Goal: Navigation & Orientation: Understand site structure

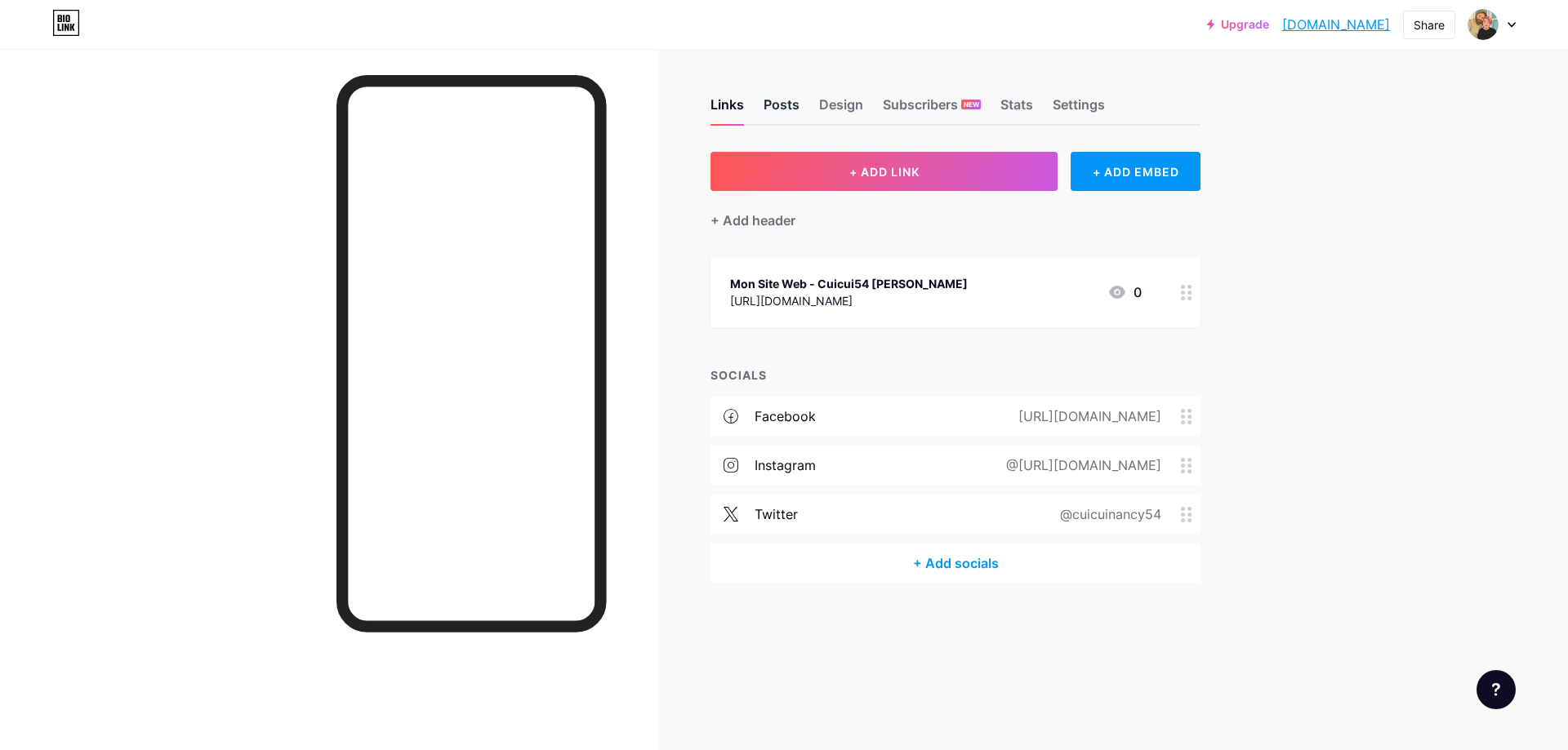
click at [774, 98] on div "Posts" at bounding box center [781, 109] width 36 height 30
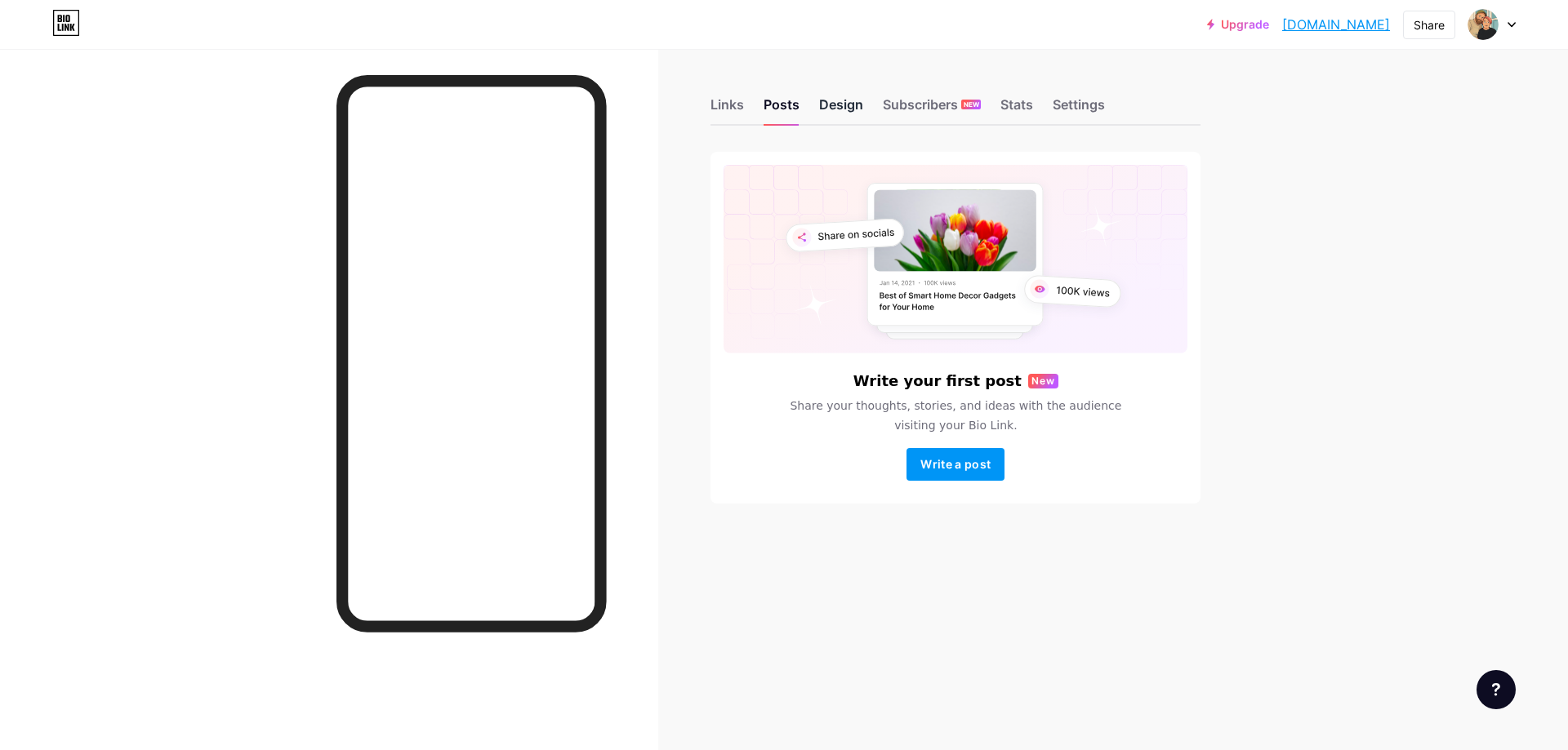
click at [839, 109] on div "Design" at bounding box center [842, 109] width 44 height 30
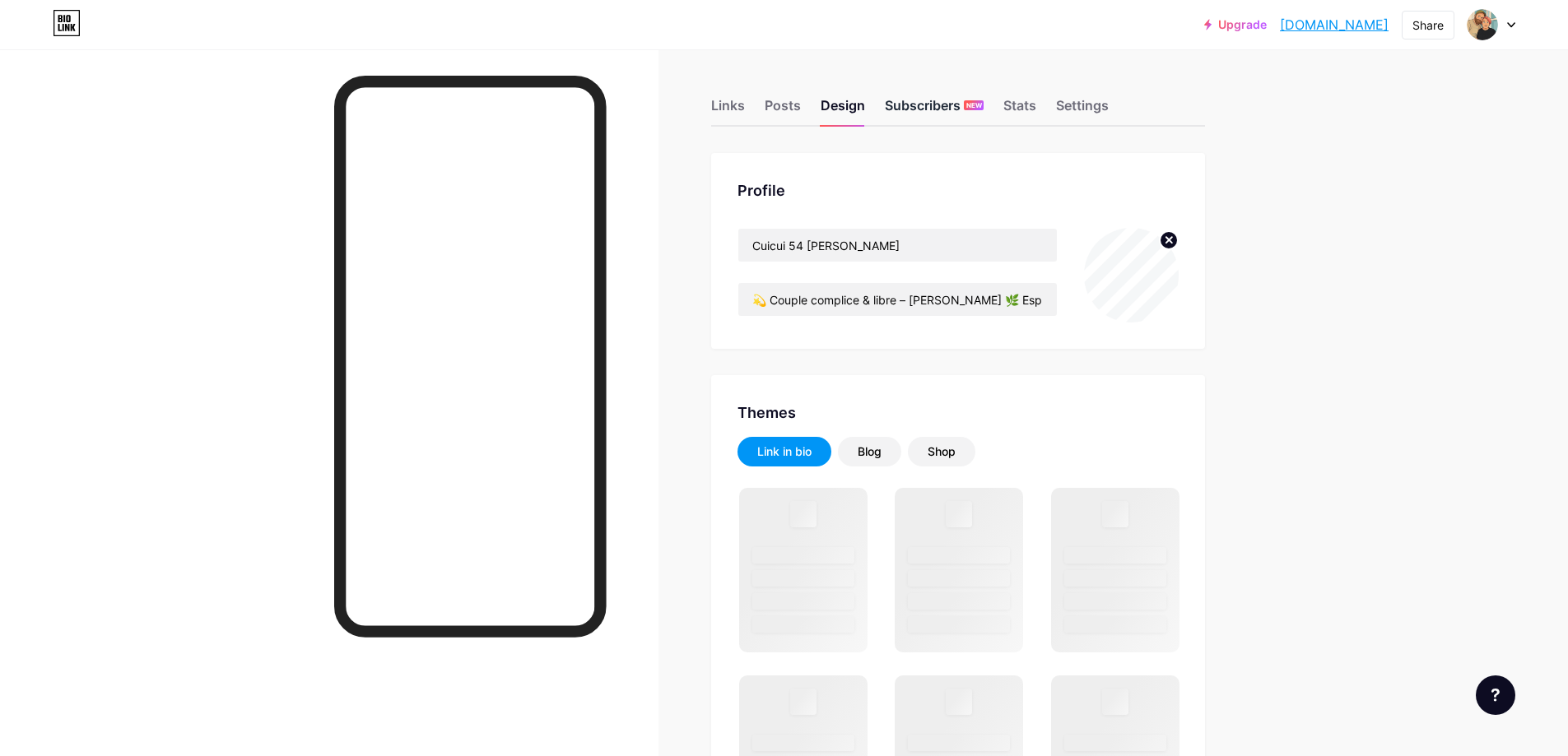
click at [935, 108] on div "Subscribers NEW" at bounding box center [934, 110] width 99 height 30
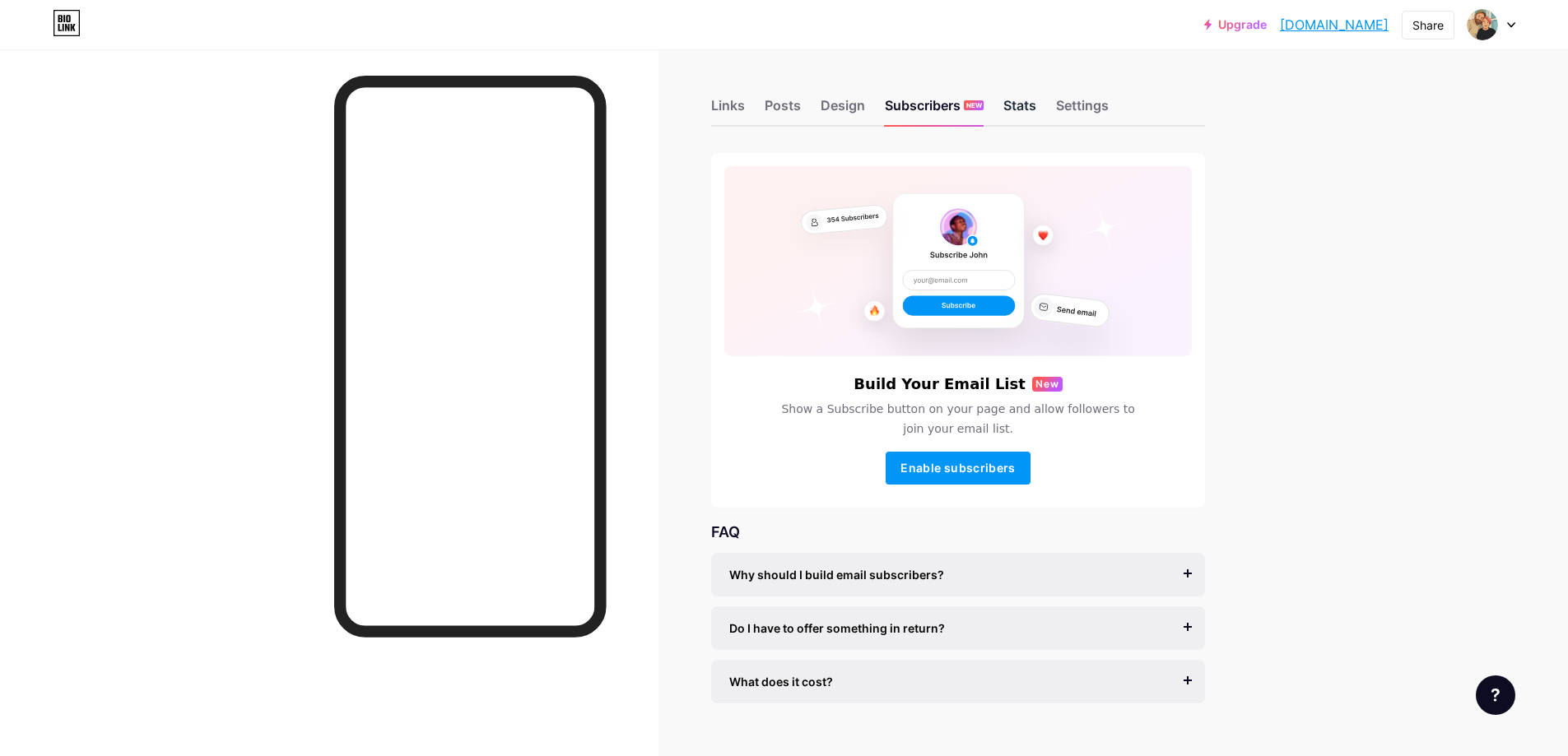
click at [1028, 113] on div "Stats" at bounding box center [1020, 110] width 33 height 30
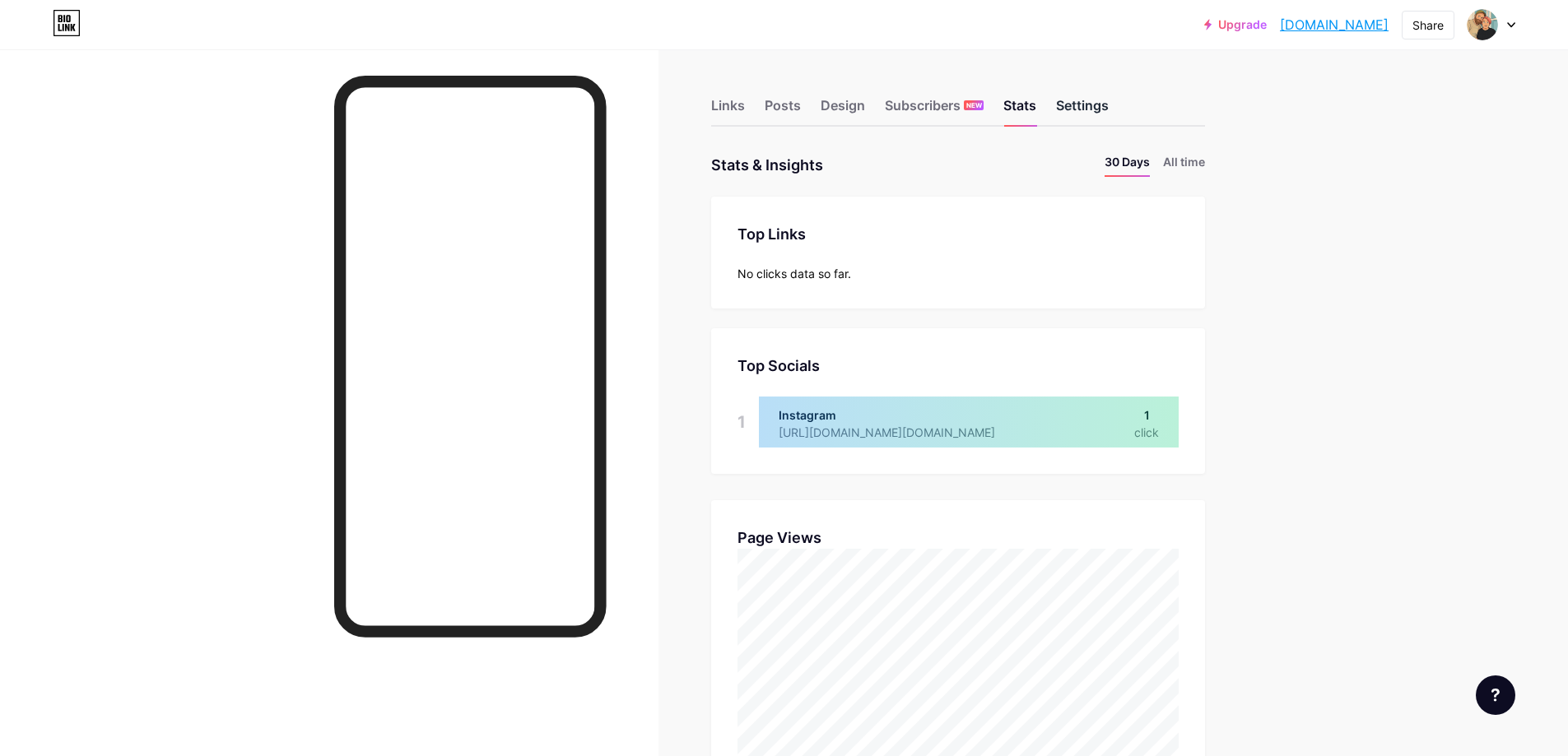
click at [1102, 109] on div "Settings" at bounding box center [1082, 110] width 52 height 30
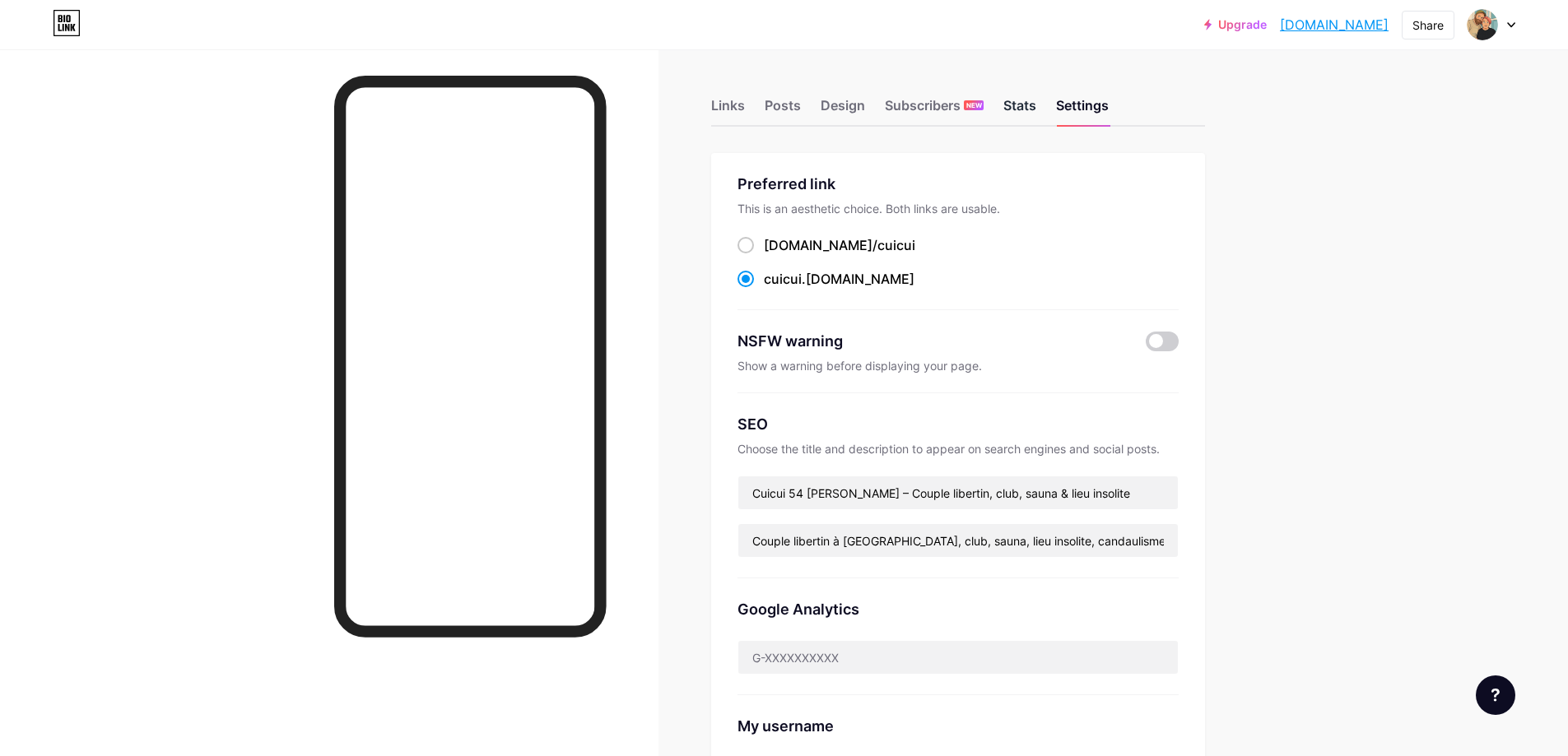
click at [1029, 110] on div "Stats" at bounding box center [1020, 110] width 33 height 30
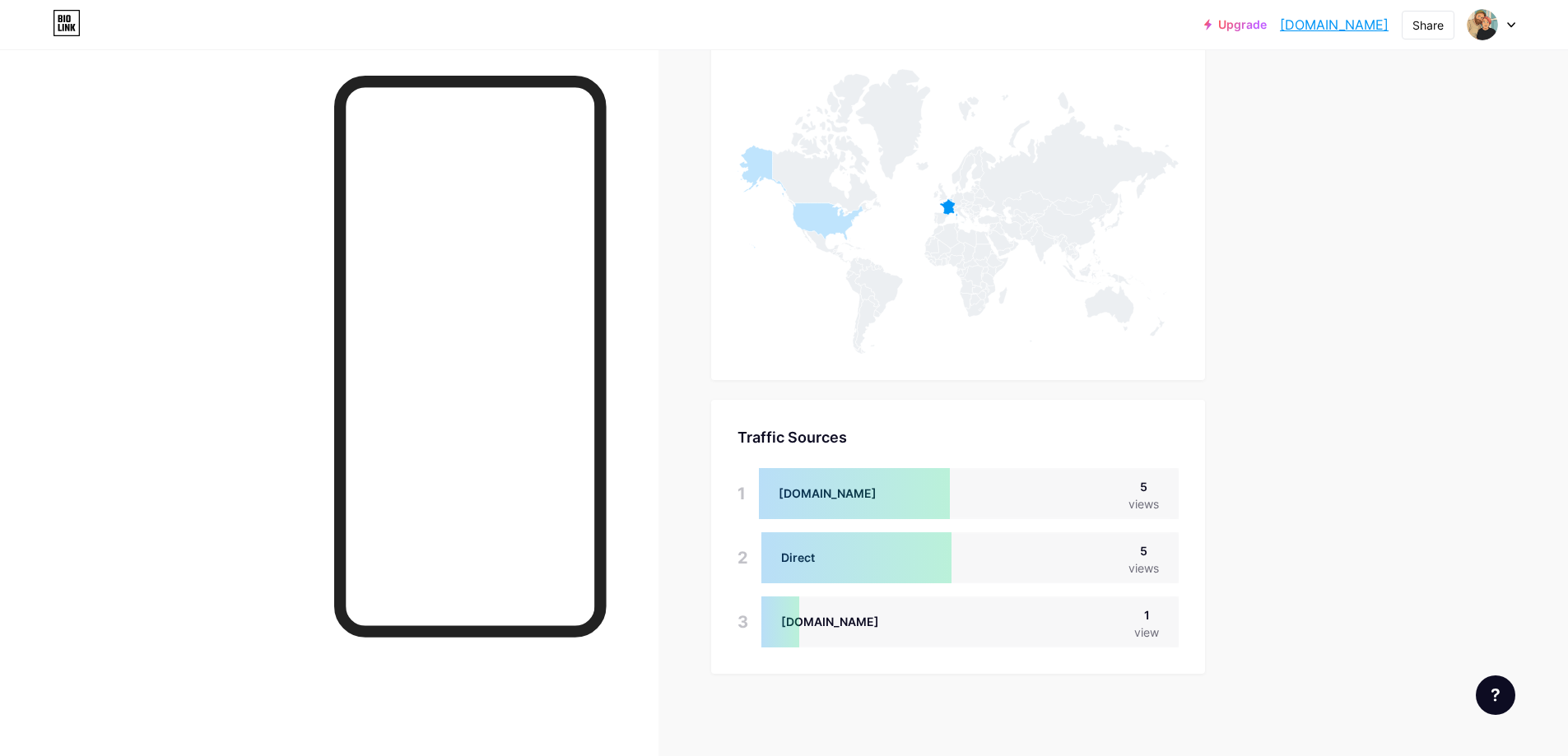
scroll to position [568, 0]
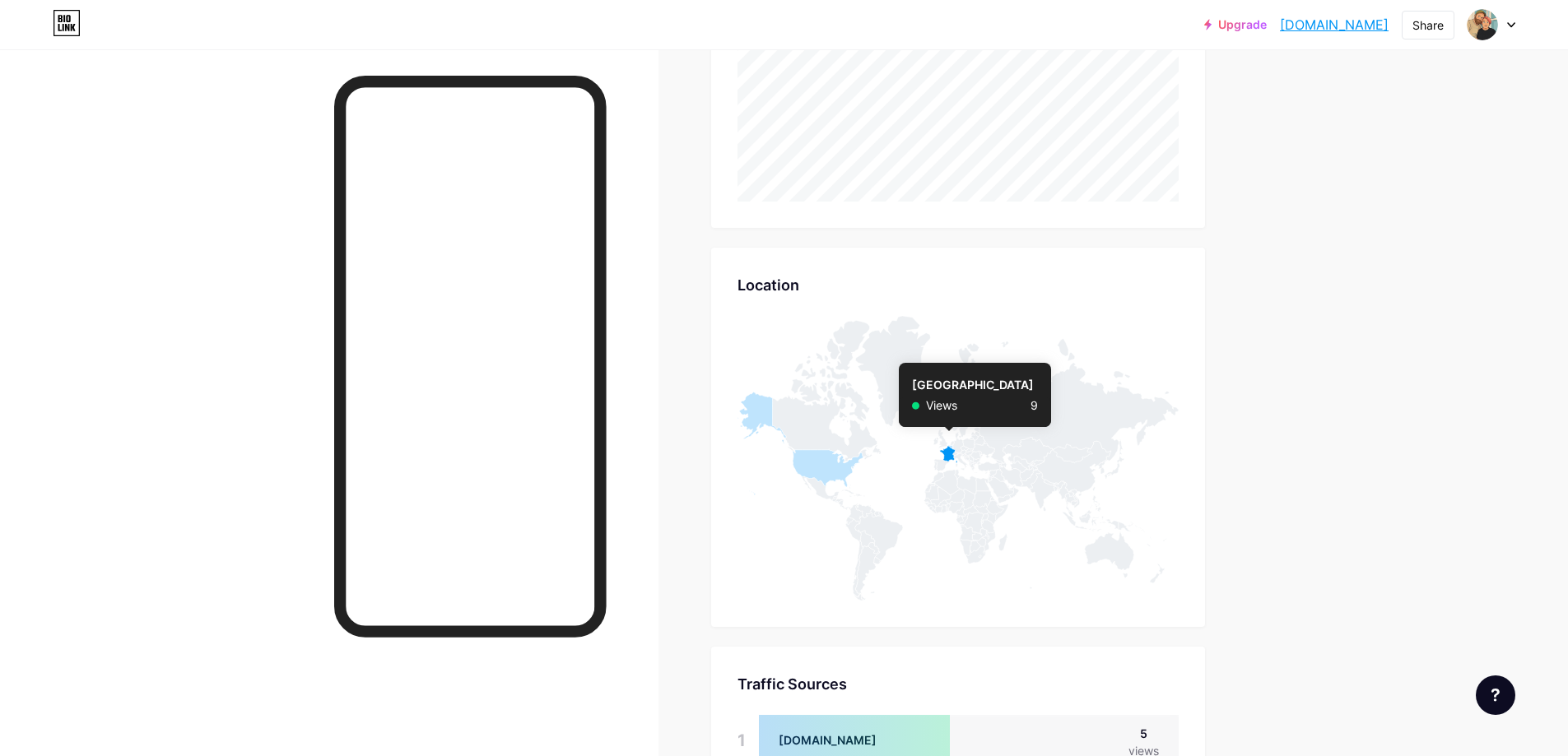
click at [955, 453] on icon at bounding box center [949, 455] width 17 height 17
click at [1456, 387] on div "Upgrade [DOMAIN_NAME]... [DOMAIN_NAME] Share Switch accounts Cuicui 54 [PERSON_…" at bounding box center [784, 217] width 1568 height 1571
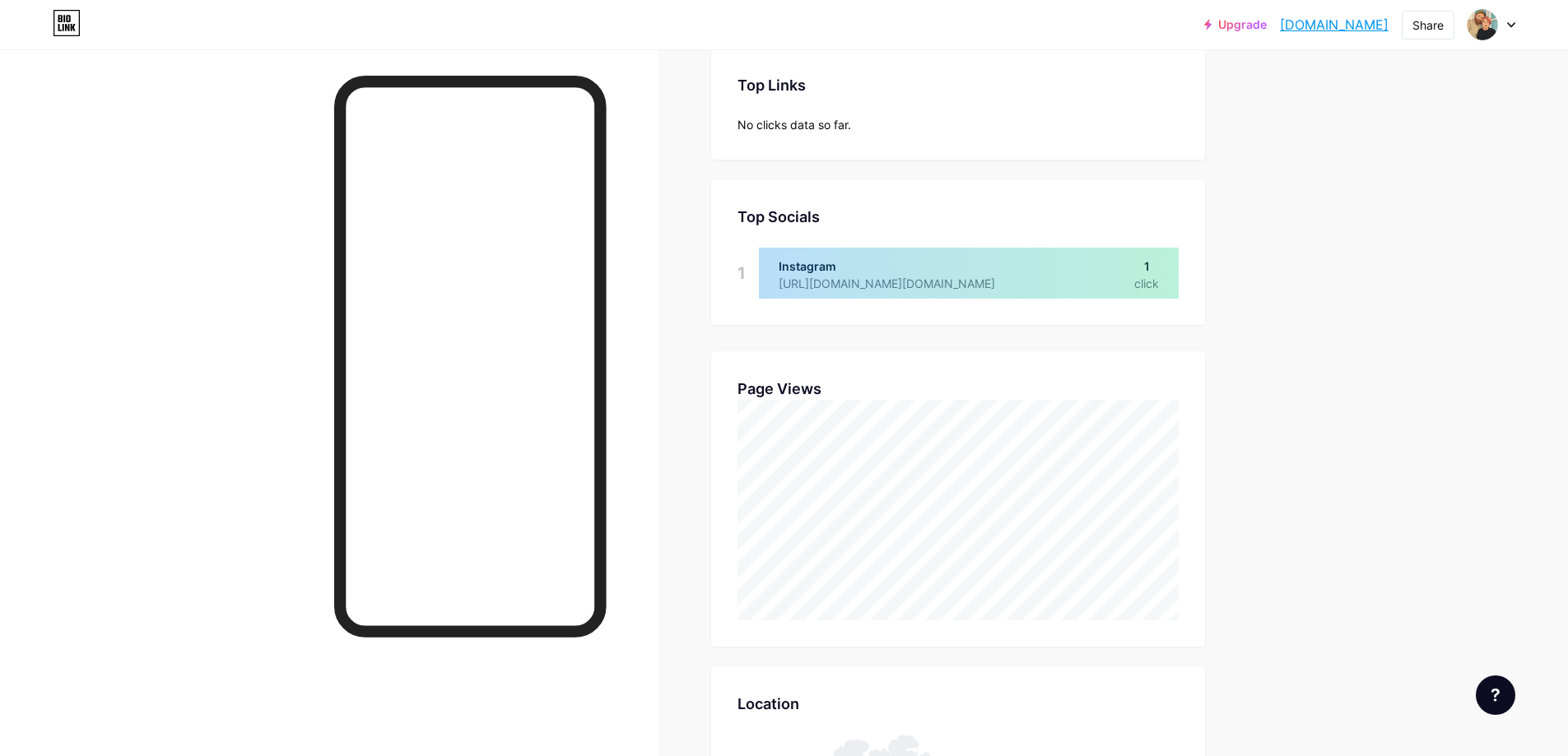
scroll to position [0, 0]
